Goal: Information Seeking & Learning: Learn about a topic

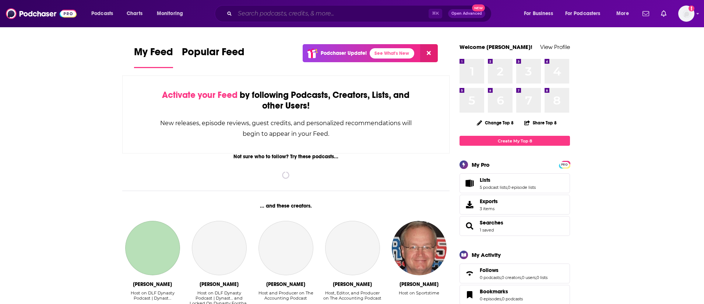
click at [344, 17] on input "Search podcasts, credits, & more..." at bounding box center [332, 14] width 194 height 12
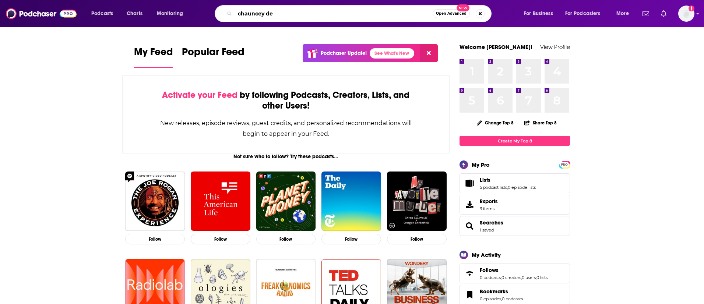
type input "chauncey de"
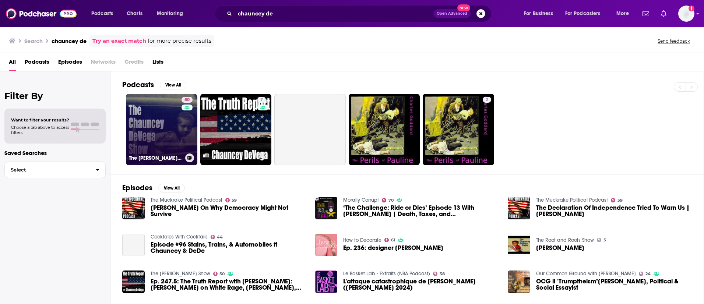
click at [151, 152] on link "50 The [PERSON_NAME] Show" at bounding box center [161, 129] width 71 height 71
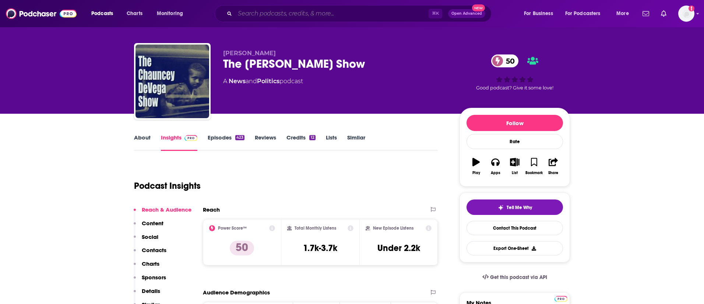
click at [261, 13] on input "Search podcasts, credits, & more..." at bounding box center [332, 14] width 194 height 12
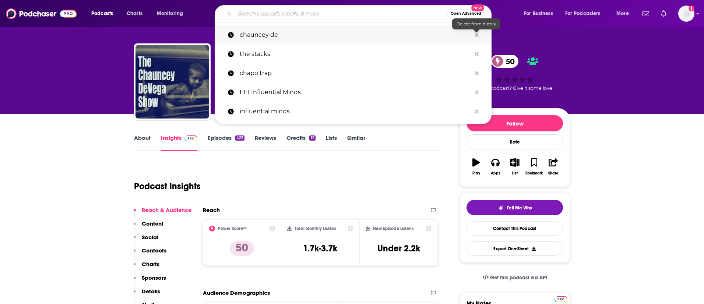
click at [478, 34] on icon "Search podcasts, credits, & more..." at bounding box center [477, 35] width 4 height 6
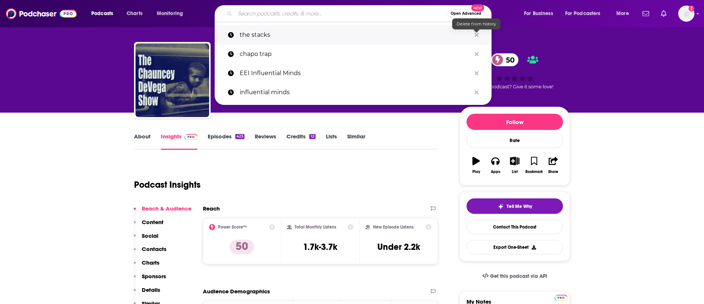
click at [480, 33] on button "Search podcasts, credits, & more..." at bounding box center [476, 35] width 11 height 14
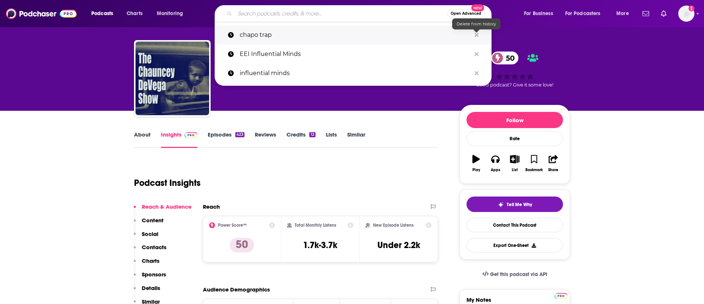
click at [480, 36] on button "Search podcasts, credits, & more..." at bounding box center [476, 35] width 11 height 14
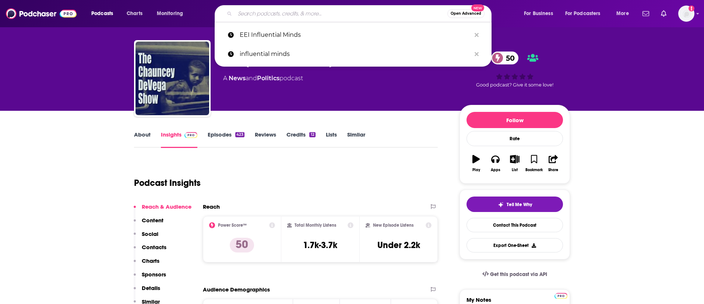
drag, startPoint x: 70, startPoint y: 154, endPoint x: 153, endPoint y: 122, distance: 88.5
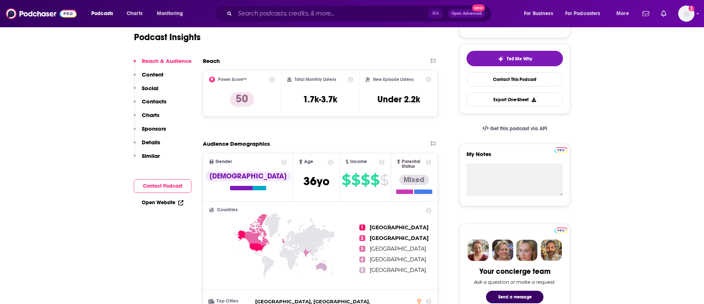
scroll to position [0, 0]
